Goal: Information Seeking & Learning: Learn about a topic

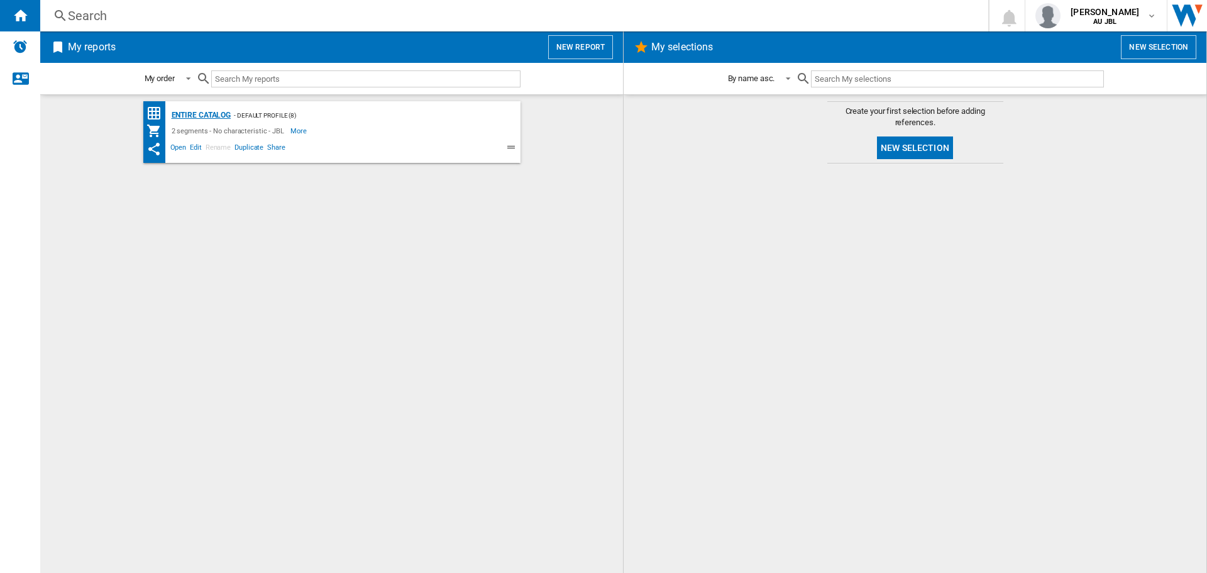
click at [192, 108] on div "Entire Catalog" at bounding box center [199, 115] width 63 height 16
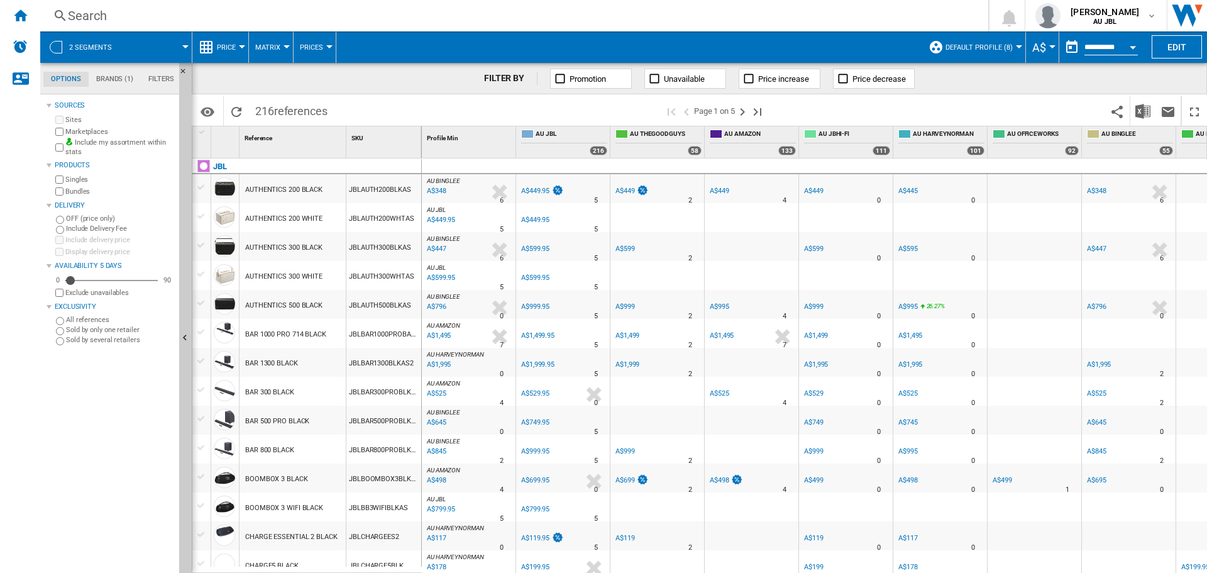
click at [280, 482] on div "BOOMBOX 3 BLACK" at bounding box center [276, 479] width 63 height 29
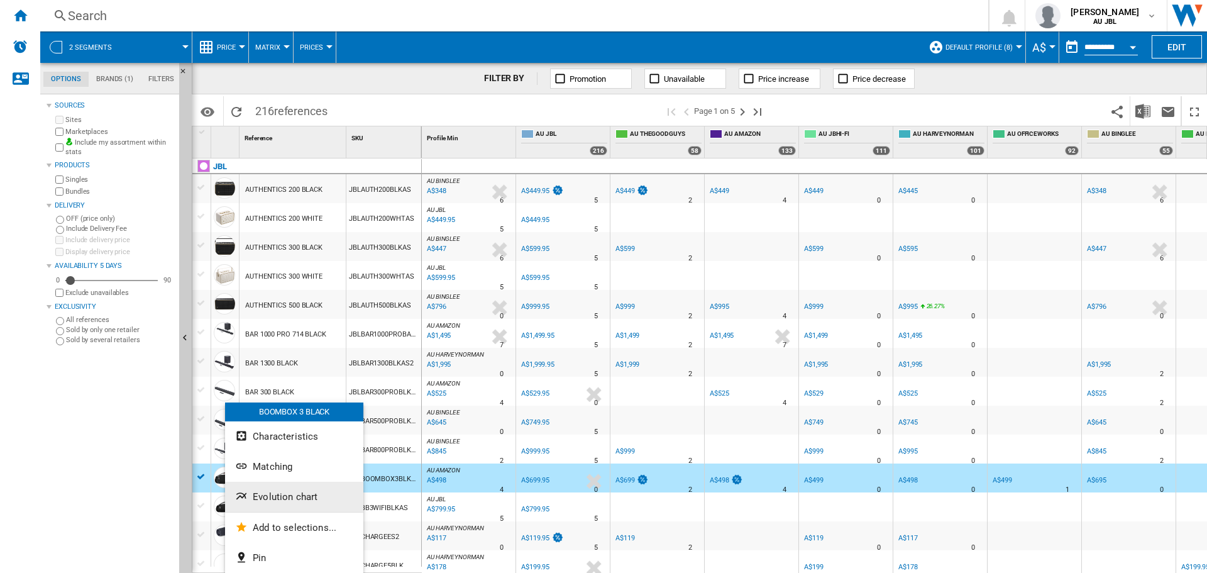
click at [262, 500] on span "Evolution chart" at bounding box center [285, 496] width 65 height 11
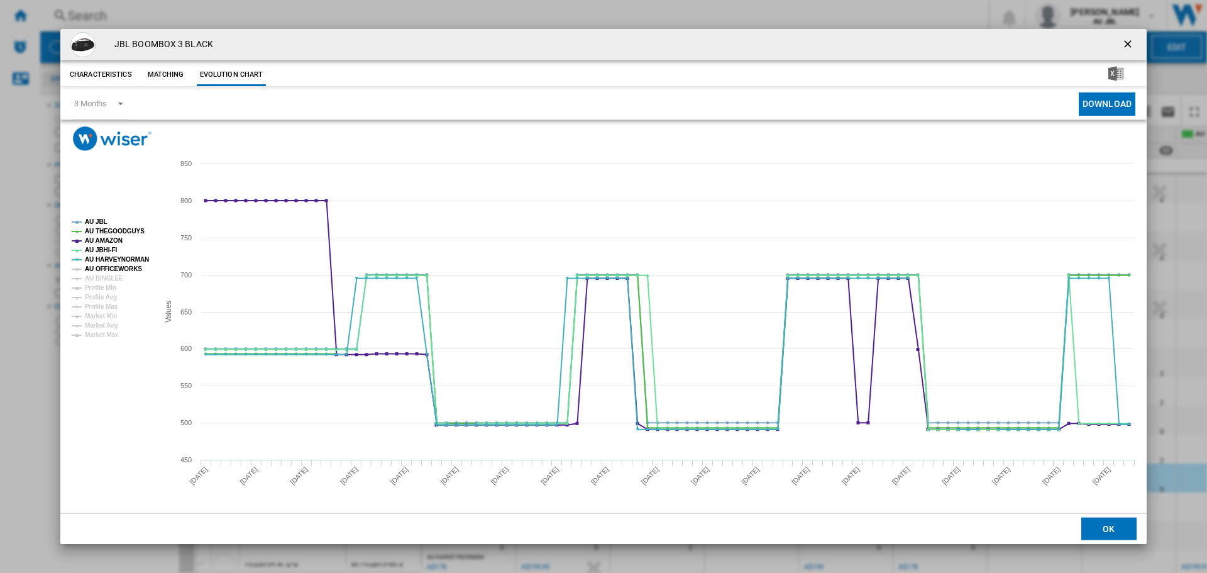
click at [116, 268] on tspan "AU OFFICEWORKS" at bounding box center [113, 268] width 57 height 7
click at [114, 280] on tspan "AU BINGLEE" at bounding box center [104, 278] width 38 height 7
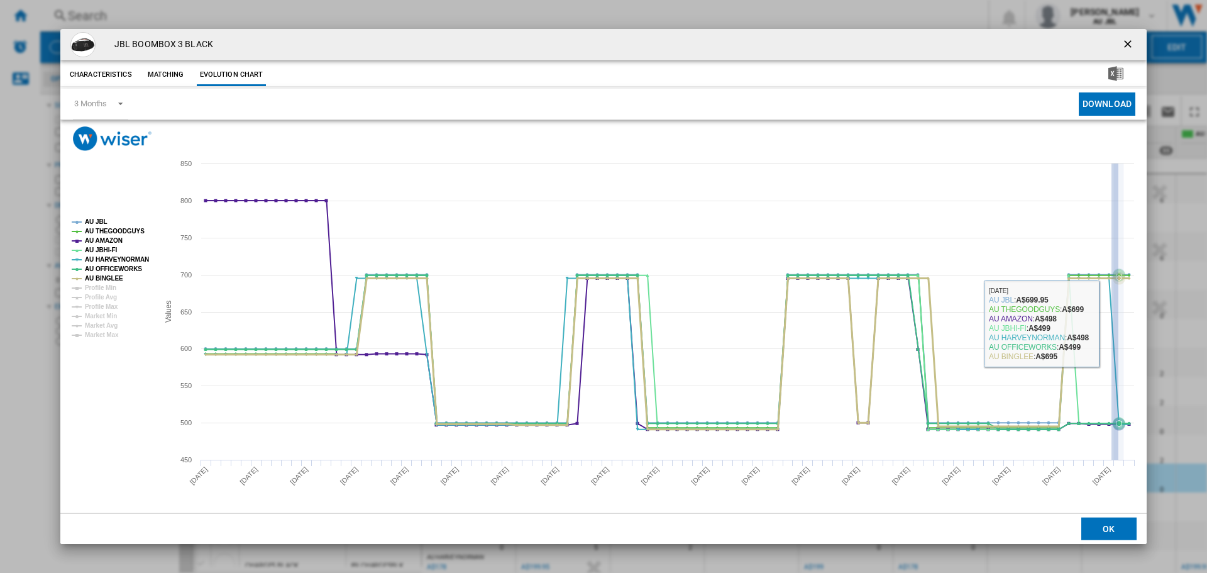
drag, startPoint x: 1118, startPoint y: 297, endPoint x: 1071, endPoint y: 78, distance: 223.9
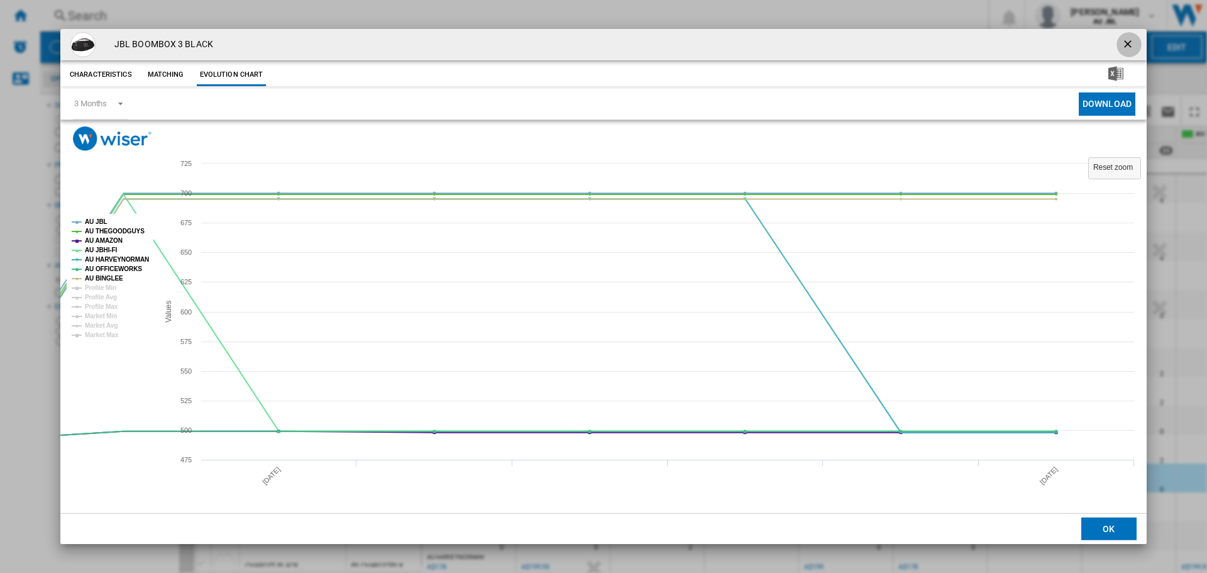
drag, startPoint x: 1071, startPoint y: 78, endPoint x: 1129, endPoint y: 42, distance: 68.6
click at [1129, 42] on ng-md-icon "getI18NText('BUTTONS.CLOSE_DIALOG')" at bounding box center [1128, 45] width 15 height 15
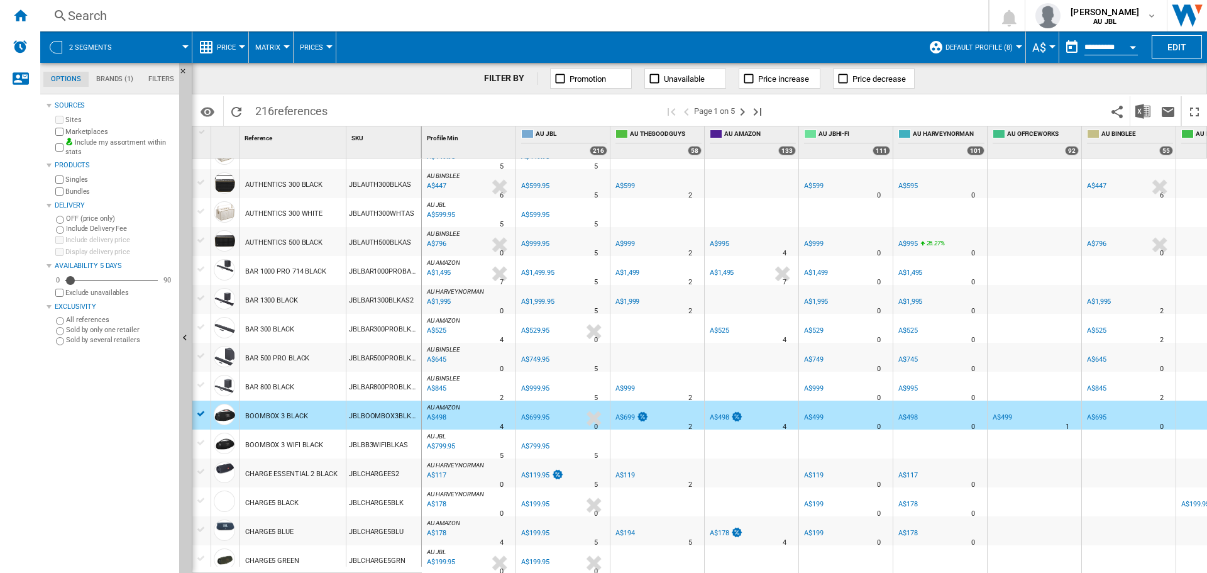
scroll to position [189, 0]
